Goal: Information Seeking & Learning: Learn about a topic

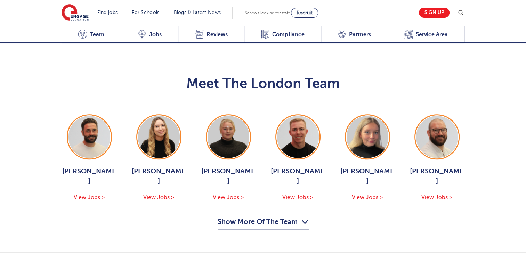
scroll to position [709, 0]
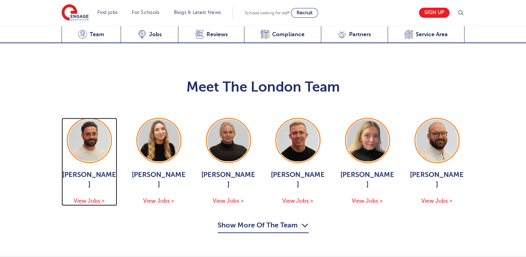
click at [82, 198] on span "View Jobs >" at bounding box center [89, 201] width 31 height 6
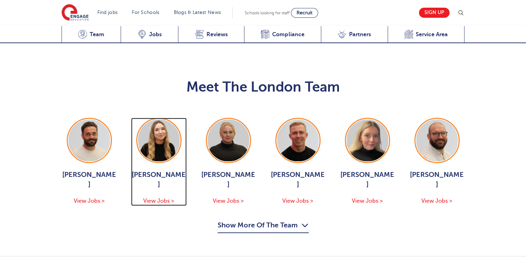
click at [152, 198] on span "View Jobs >" at bounding box center [158, 201] width 31 height 6
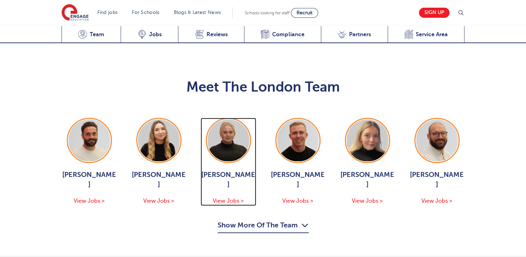
click at [224, 176] on span "Bethany Johnson" at bounding box center [229, 179] width 56 height 19
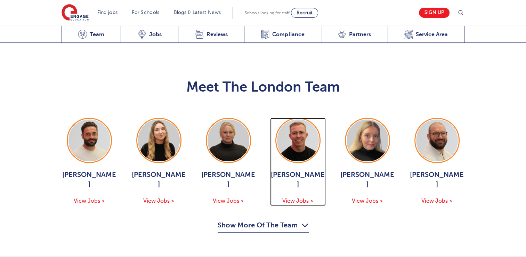
click at [297, 170] on span "Zack Neal" at bounding box center [298, 179] width 56 height 19
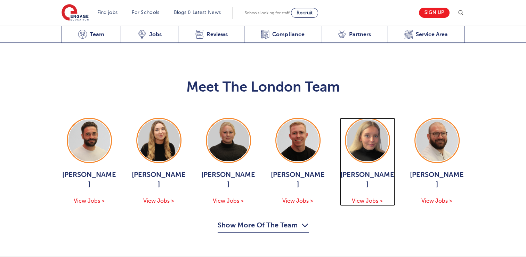
click at [367, 170] on span "Isabel Murphy" at bounding box center [368, 179] width 56 height 19
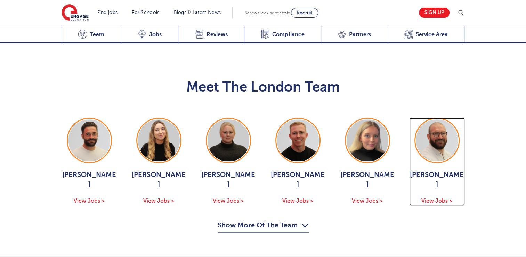
click at [436, 170] on span "[PERSON_NAME]" at bounding box center [437, 179] width 56 height 19
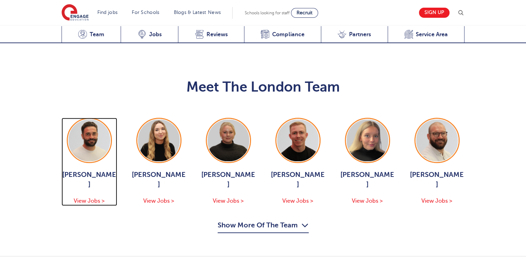
click at [87, 170] on span "Jack Hope" at bounding box center [90, 179] width 56 height 19
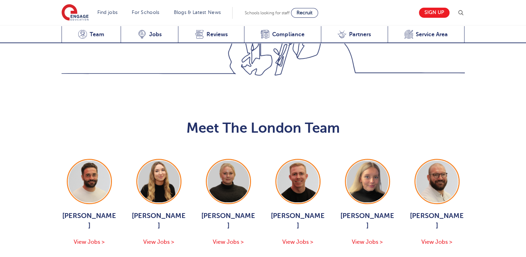
scroll to position [750, 0]
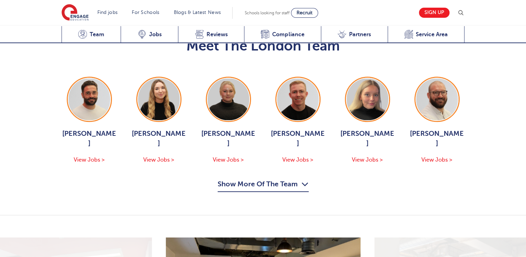
click at [305, 178] on icon "button" at bounding box center [305, 183] width 7 height 11
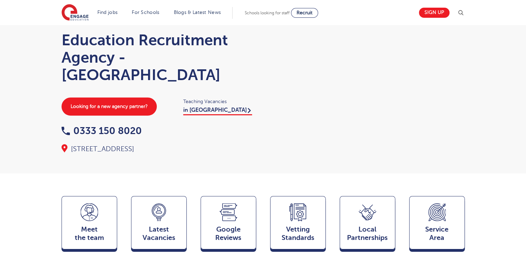
scroll to position [0, 0]
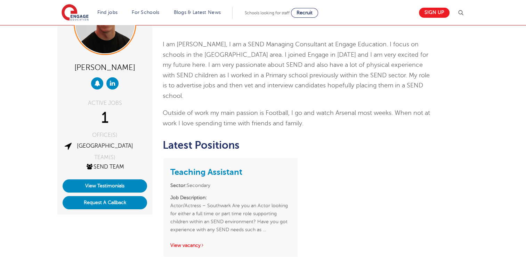
scroll to position [53, 0]
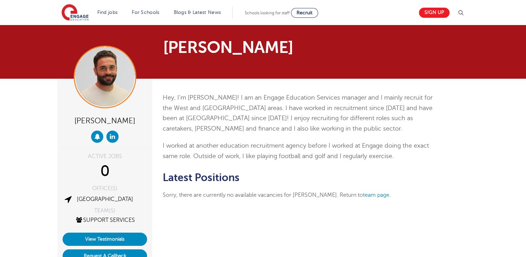
click at [87, 165] on div "0" at bounding box center [105, 170] width 85 height 17
